Goal: Connect with others: Connect with others

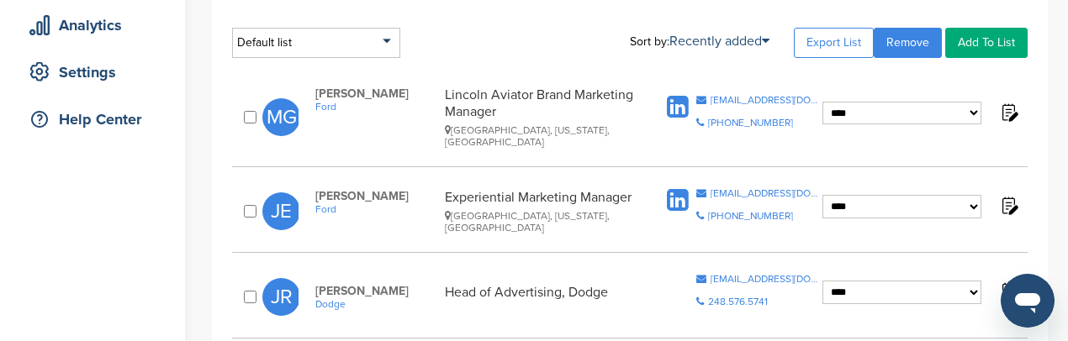
scroll to position [322, 0]
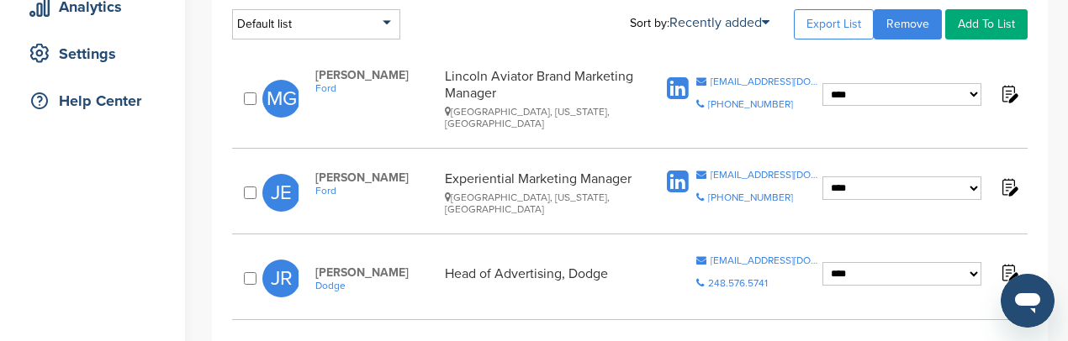
click at [682, 170] on icon at bounding box center [678, 182] width 22 height 25
click at [686, 77] on icon at bounding box center [678, 89] width 22 height 25
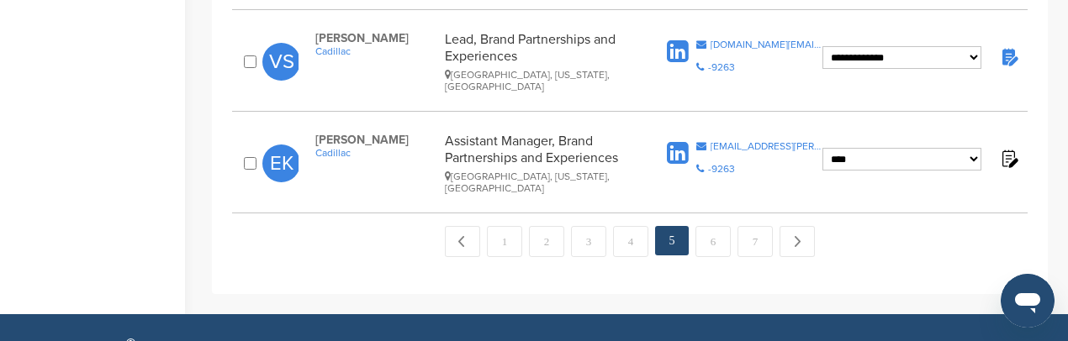
scroll to position [2004, 0]
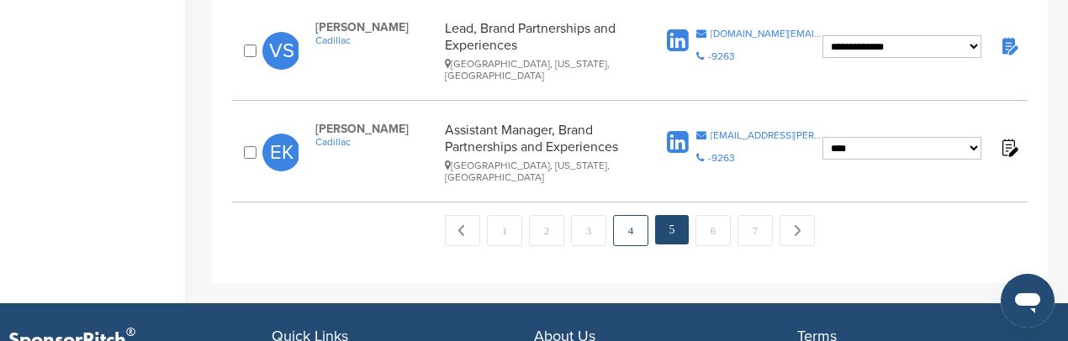
click at [622, 215] on link "4" at bounding box center [630, 230] width 35 height 31
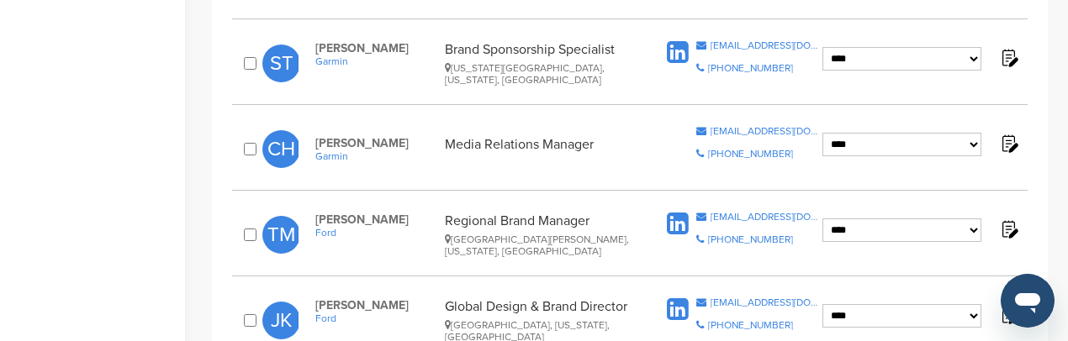
scroll to position [1910, 0]
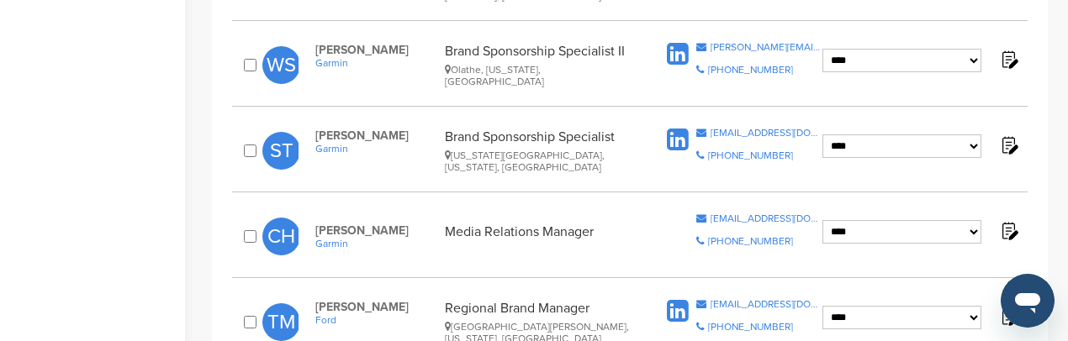
click at [681, 299] on icon at bounding box center [678, 311] width 22 height 25
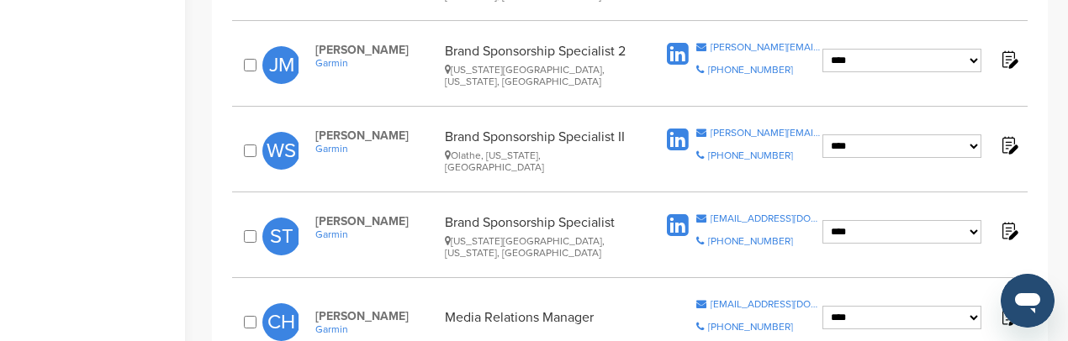
scroll to position [1742, 0]
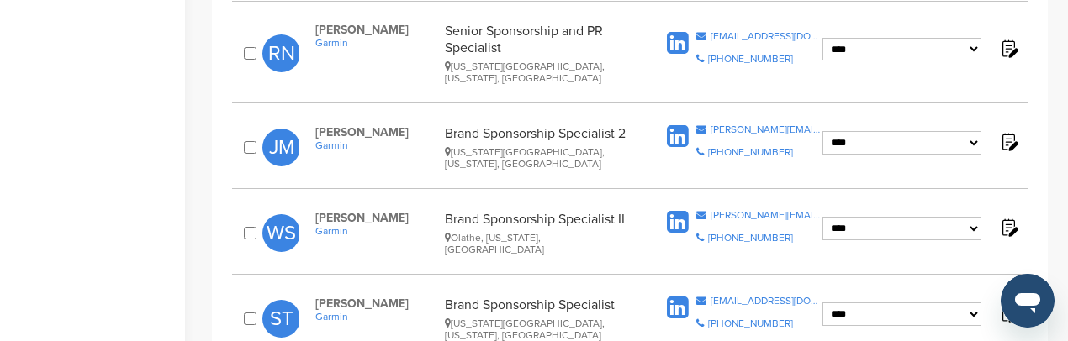
click at [680, 296] on icon at bounding box center [678, 308] width 22 height 25
click at [681, 210] on icon at bounding box center [678, 222] width 22 height 25
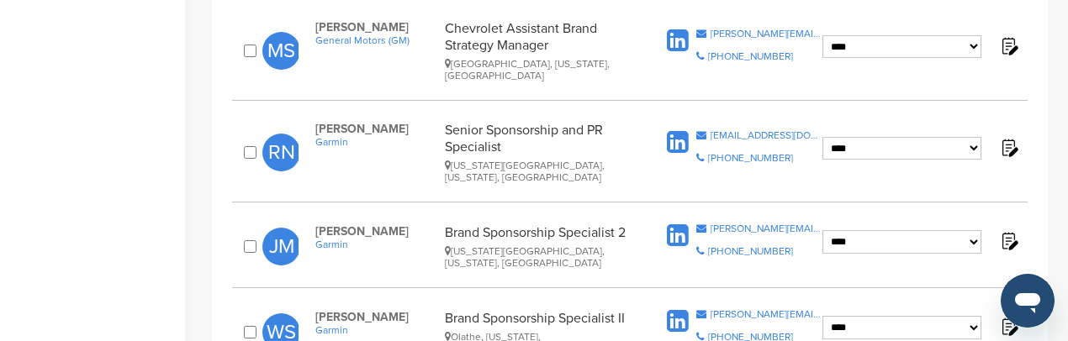
scroll to position [1574, 0]
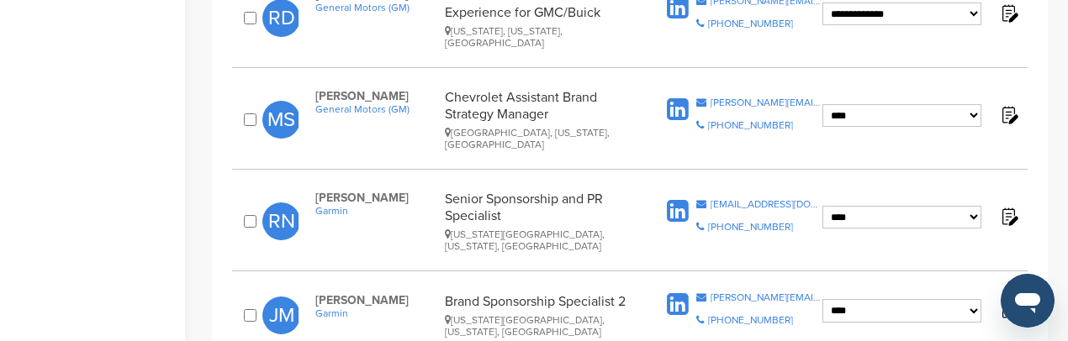
click at [678, 293] on icon at bounding box center [678, 305] width 22 height 25
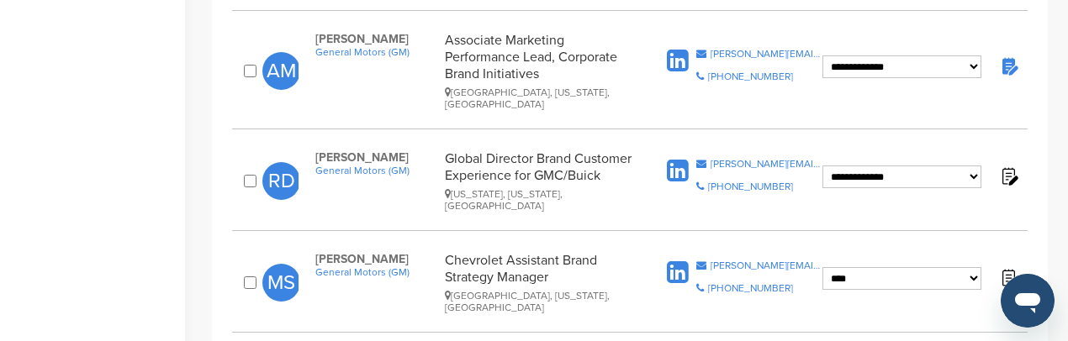
scroll to position [1405, 0]
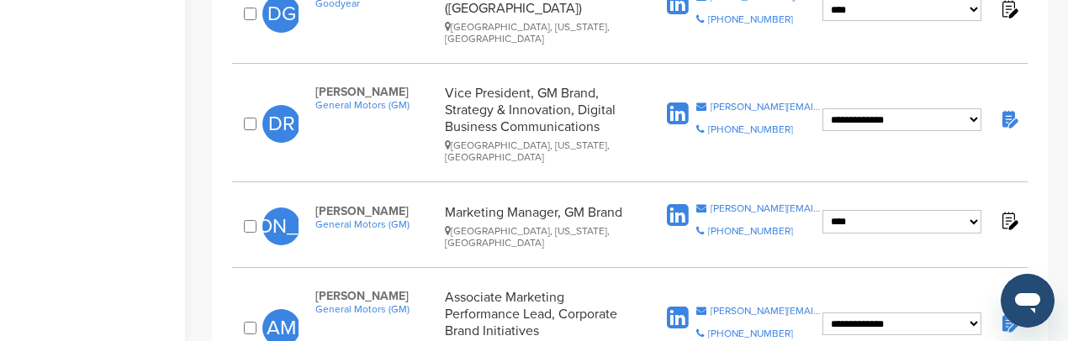
scroll to position [1321, 0]
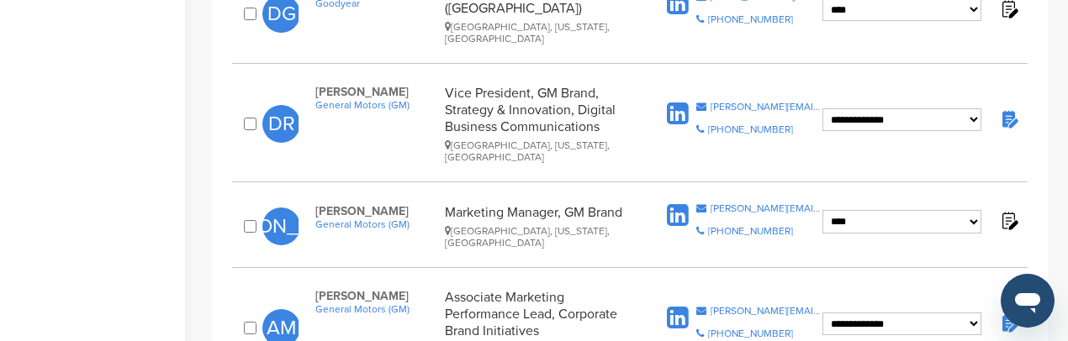
click at [681, 204] on icon at bounding box center [678, 216] width 22 height 25
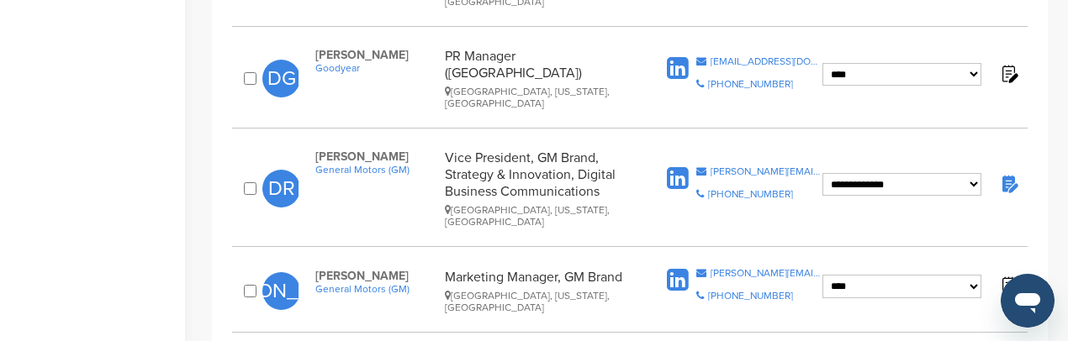
scroll to position [1069, 0]
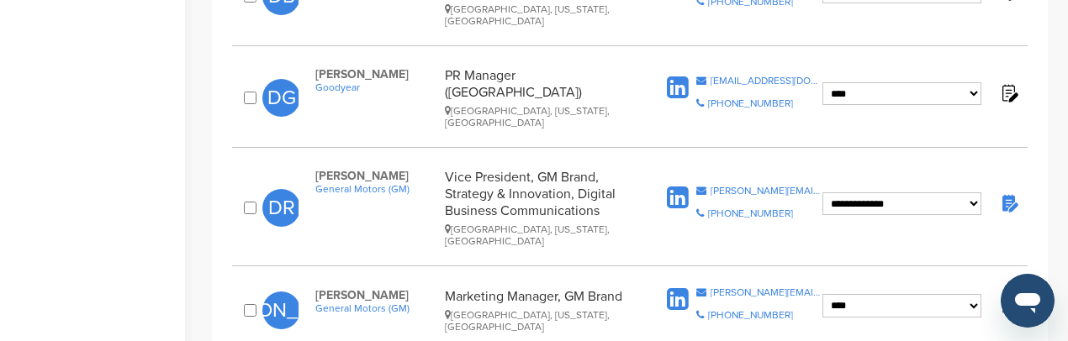
click at [684, 186] on icon at bounding box center [678, 198] width 22 height 25
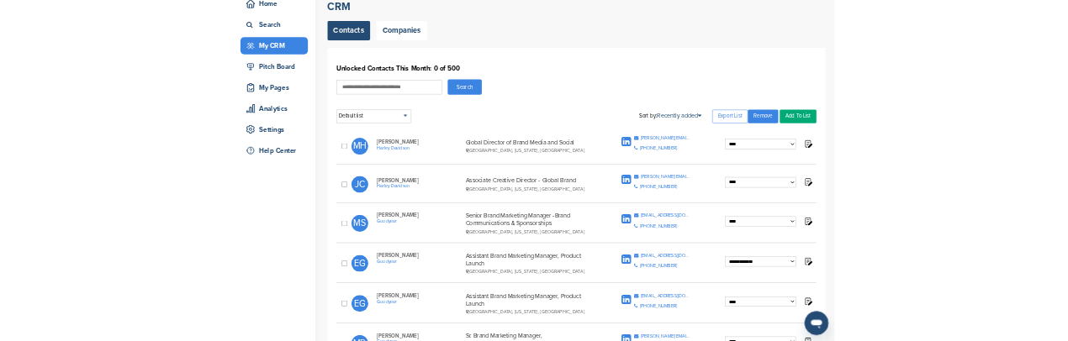
scroll to position [168, 0]
